Goal: Book appointment/travel/reservation

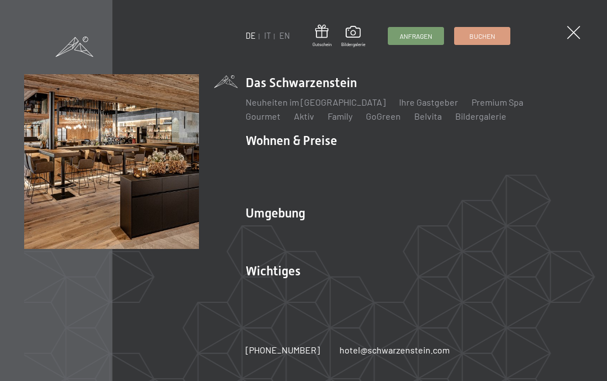
click at [589, 26] on div "DE IT EN Gutschein Bildergalerie Anfragen Buchen DE IT EN Das Schwarzenstein Ne…" at bounding box center [303, 190] width 607 height 381
click at [586, 32] on div "DE IT EN Gutschein Bildergalerie Anfragen Buchen DE IT EN Das Schwarzenstein Ne…" at bounding box center [303, 190] width 607 height 381
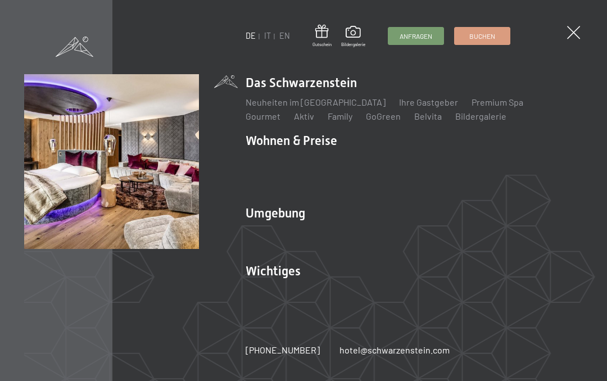
click at [383, 161] on link "Zimmer & Preise" at bounding box center [364, 160] width 65 height 11
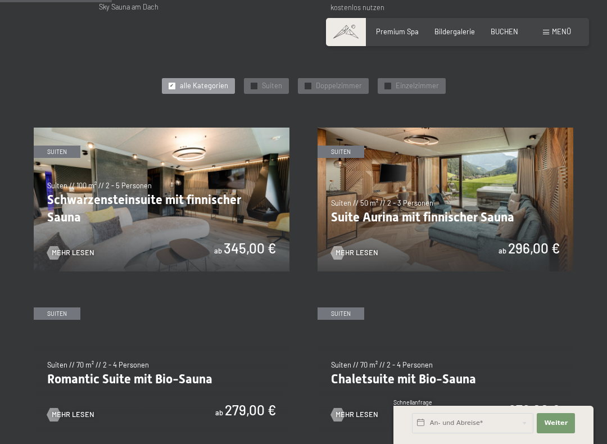
scroll to position [480, 0]
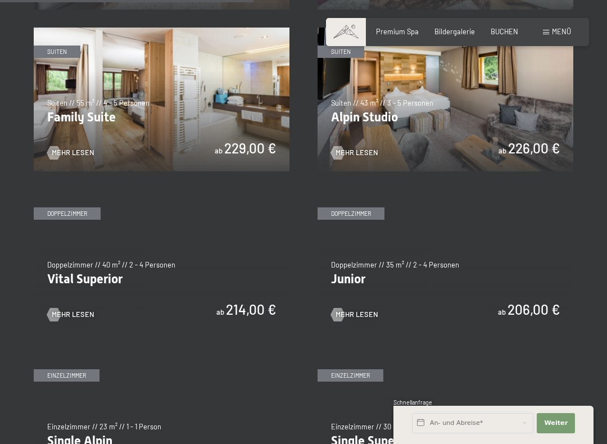
scroll to position [1060, 0]
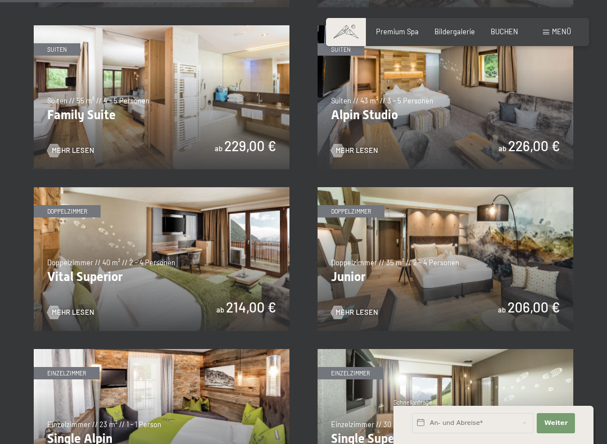
click at [362, 302] on img at bounding box center [446, 259] width 256 height 144
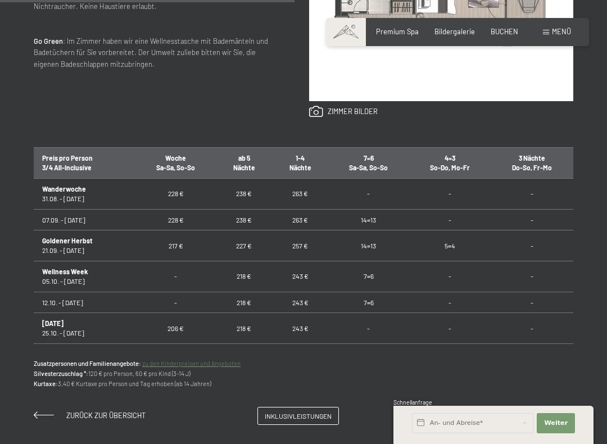
scroll to position [580, 0]
click at [38, 381] on span at bounding box center [44, 414] width 20 height 7
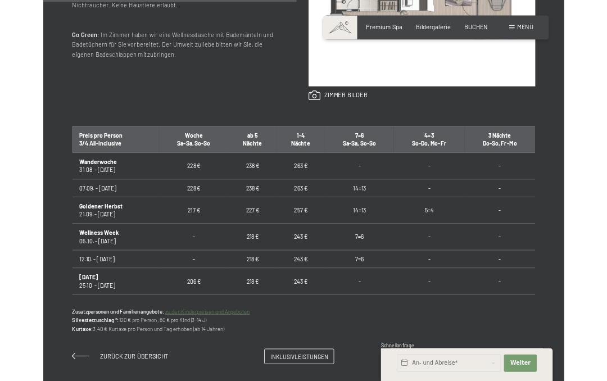
scroll to position [0, 0]
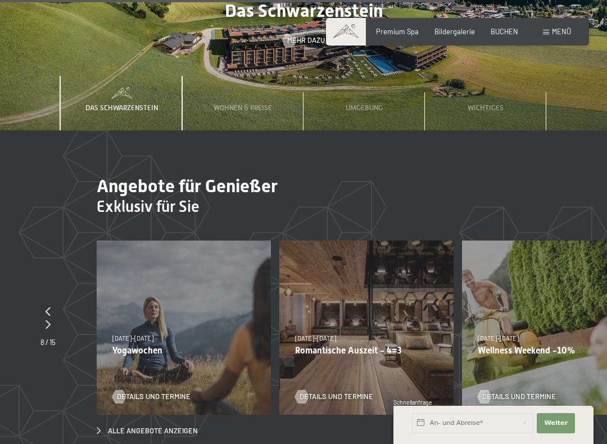
scroll to position [2899, 0]
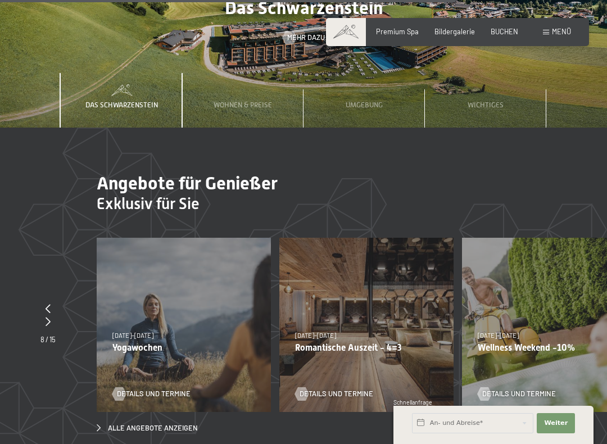
click at [601, 310] on div "13.11.–01.12.2025 11.12.–22.12.2025 15.01.–26.01.2026 12.03.–23.03.2026 13.11.–…" at bounding box center [549, 325] width 174 height 174
click at [528, 265] on div "13.11.–01.12.2025 11.12.–22.12.2025 15.01.–26.01.2026 12.03.–23.03.2026 13.11.–…" at bounding box center [549, 325] width 174 height 174
click at [532, 381] on span "Details und Termine" at bounding box center [520, 394] width 74 height 10
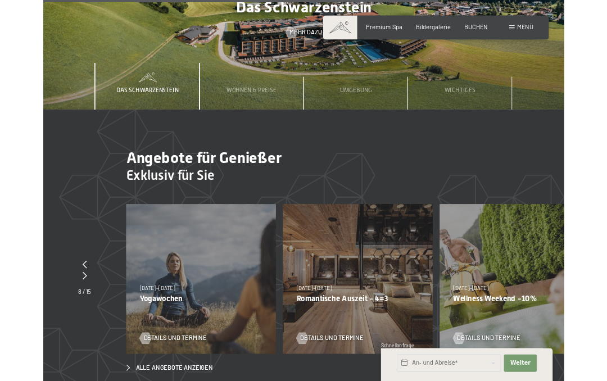
scroll to position [0, 0]
